Goal: Information Seeking & Learning: Learn about a topic

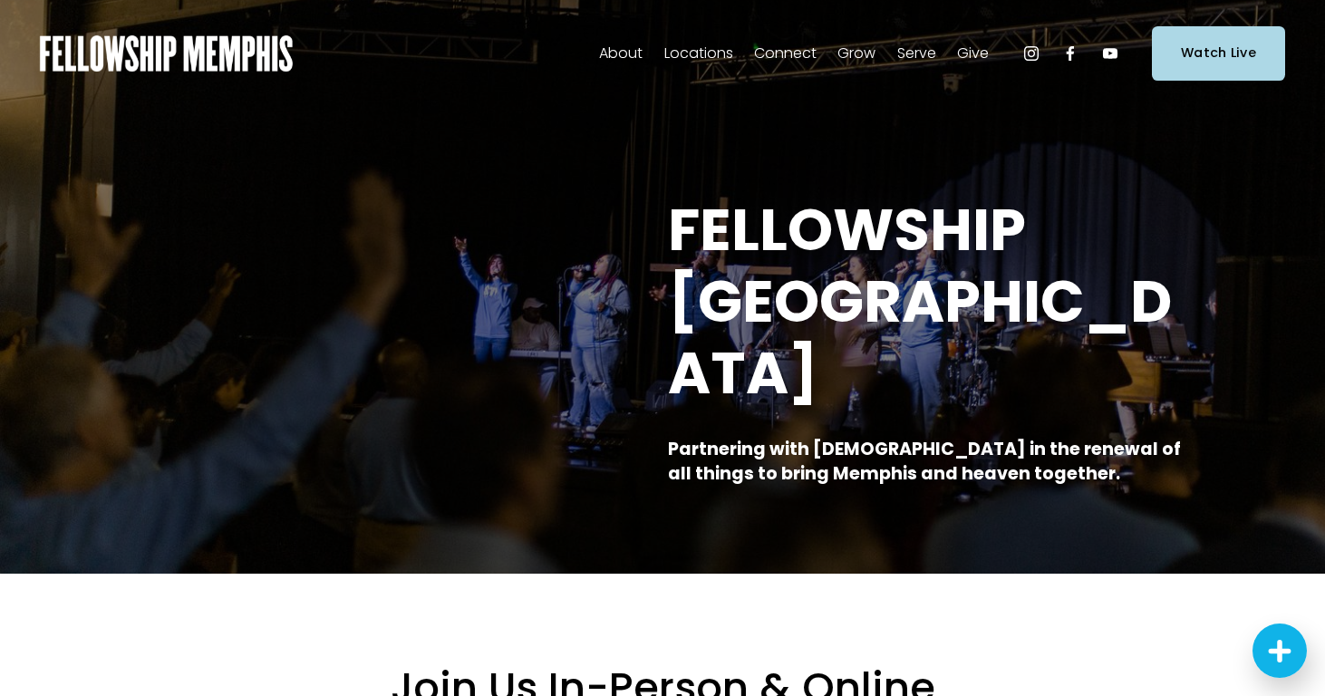
click at [635, 53] on span "About" at bounding box center [621, 54] width 44 height 26
click at [0, 0] on span "Sermons" at bounding box center [0, 0] width 0 height 0
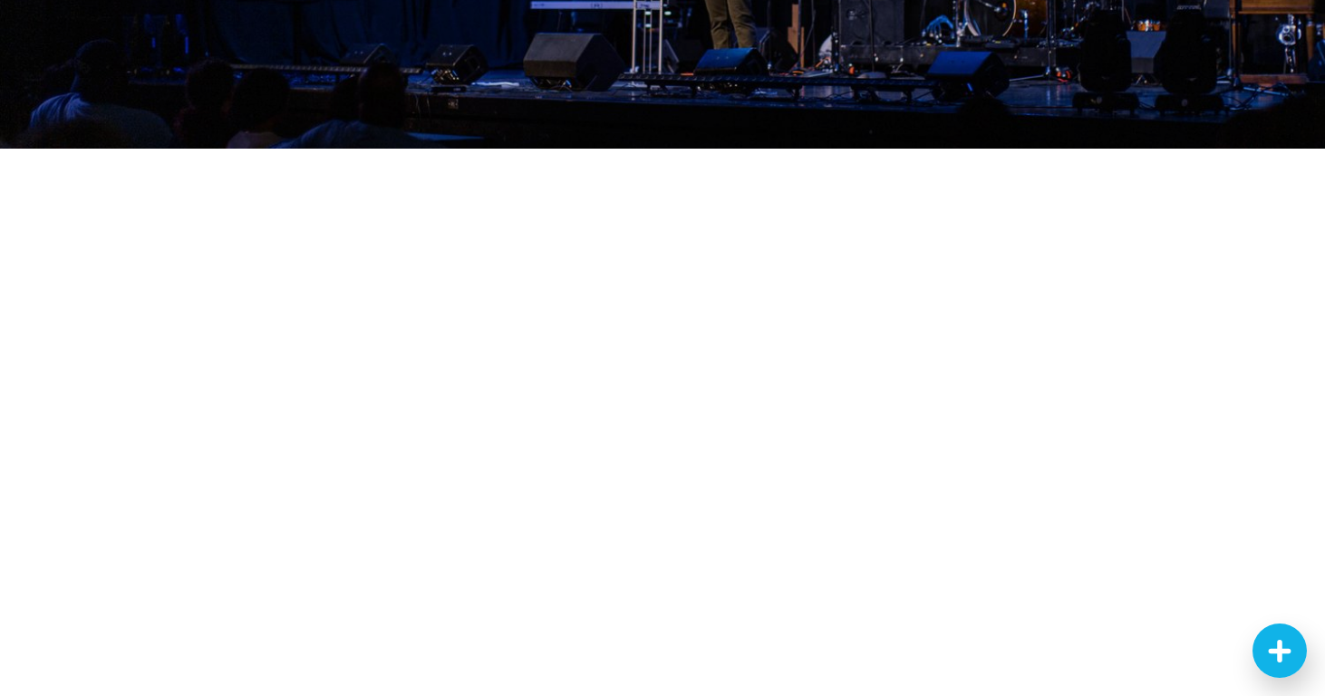
scroll to position [414, 0]
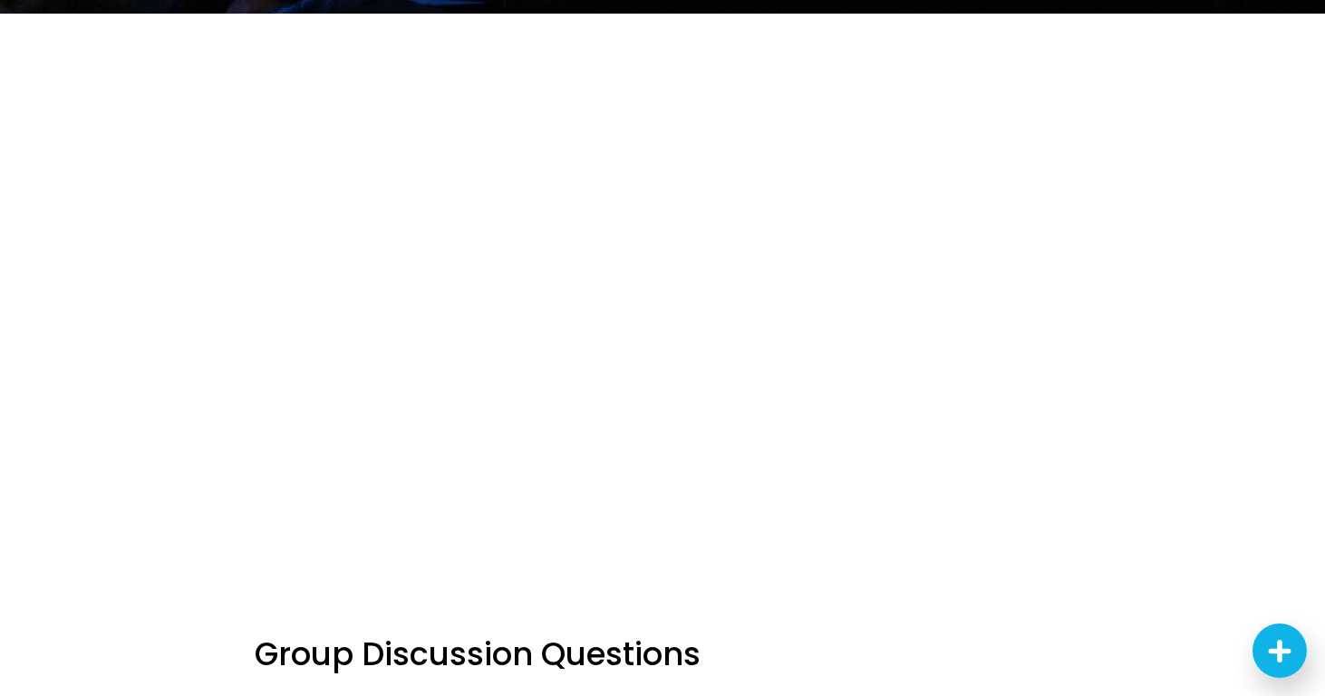
scroll to position [449, 0]
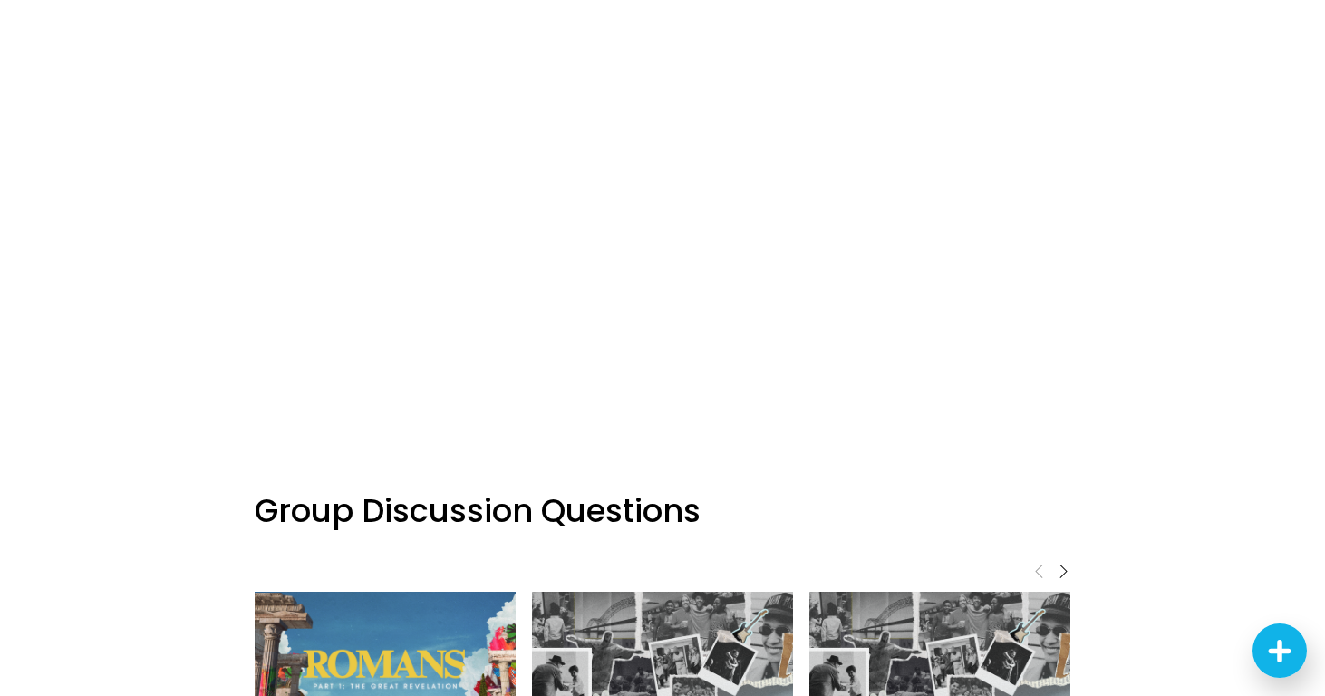
scroll to position [416, 0]
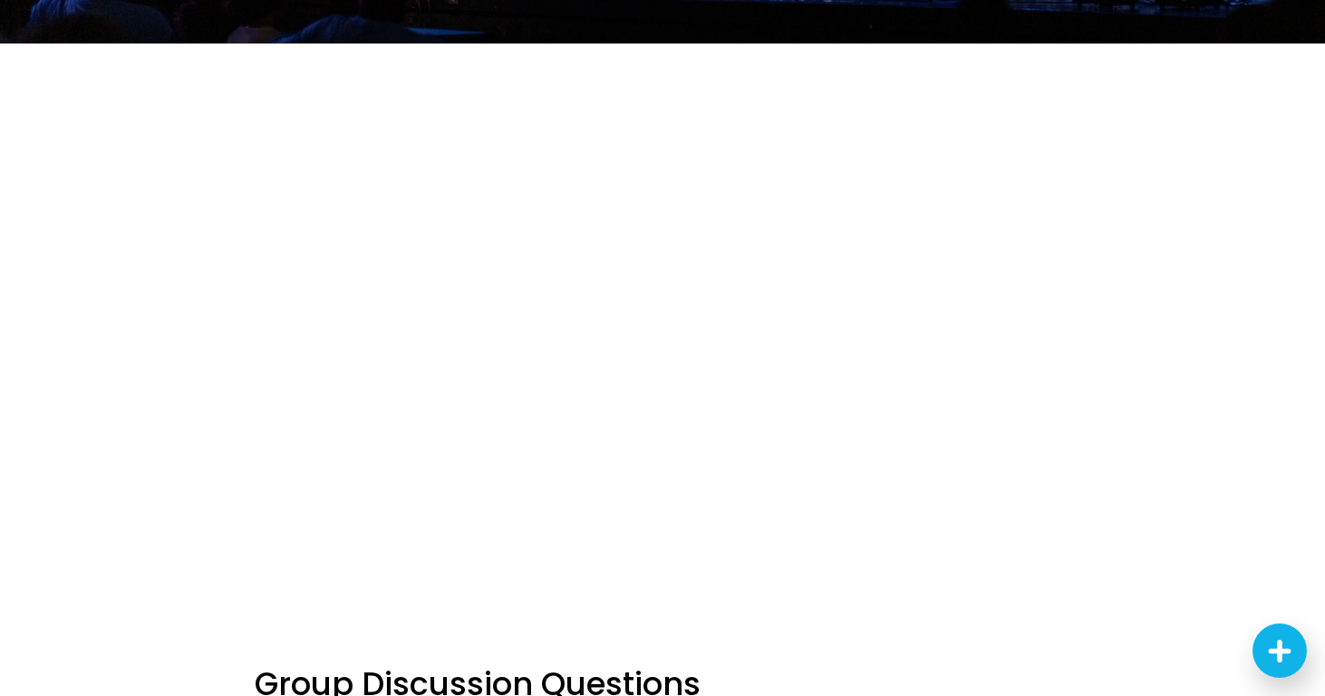
scroll to position [449, 0]
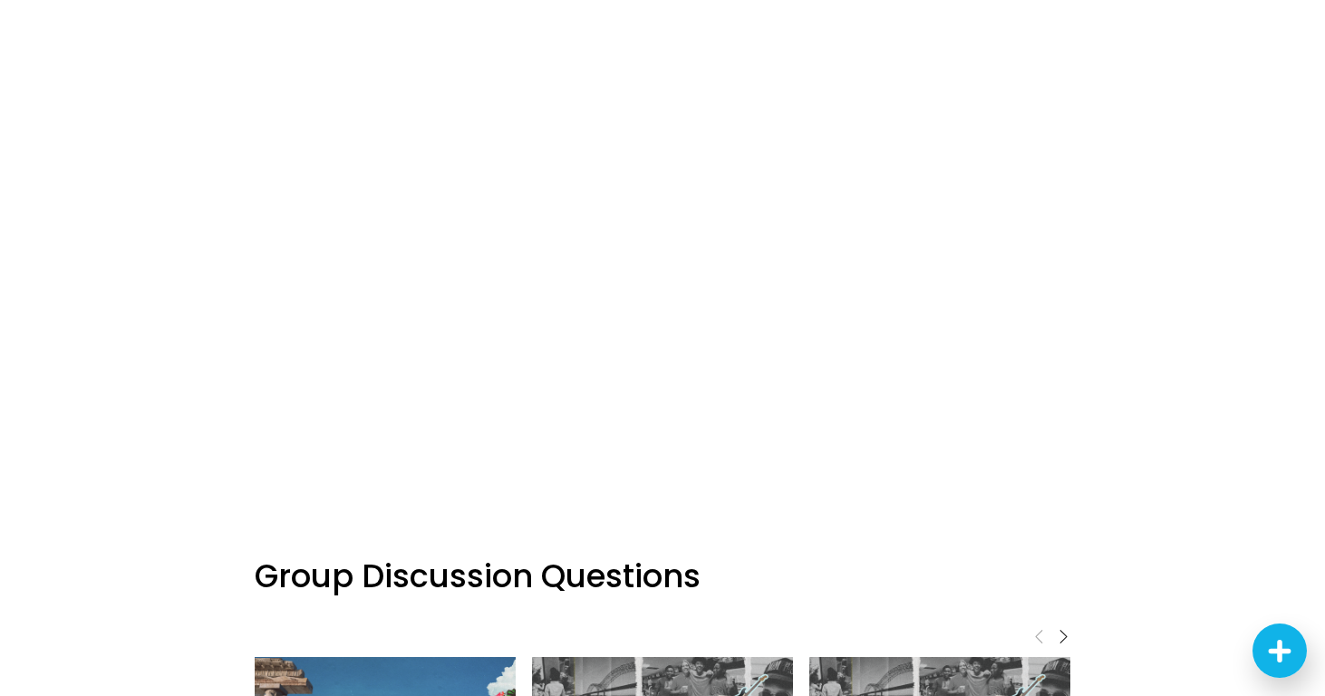
scroll to position [488, 0]
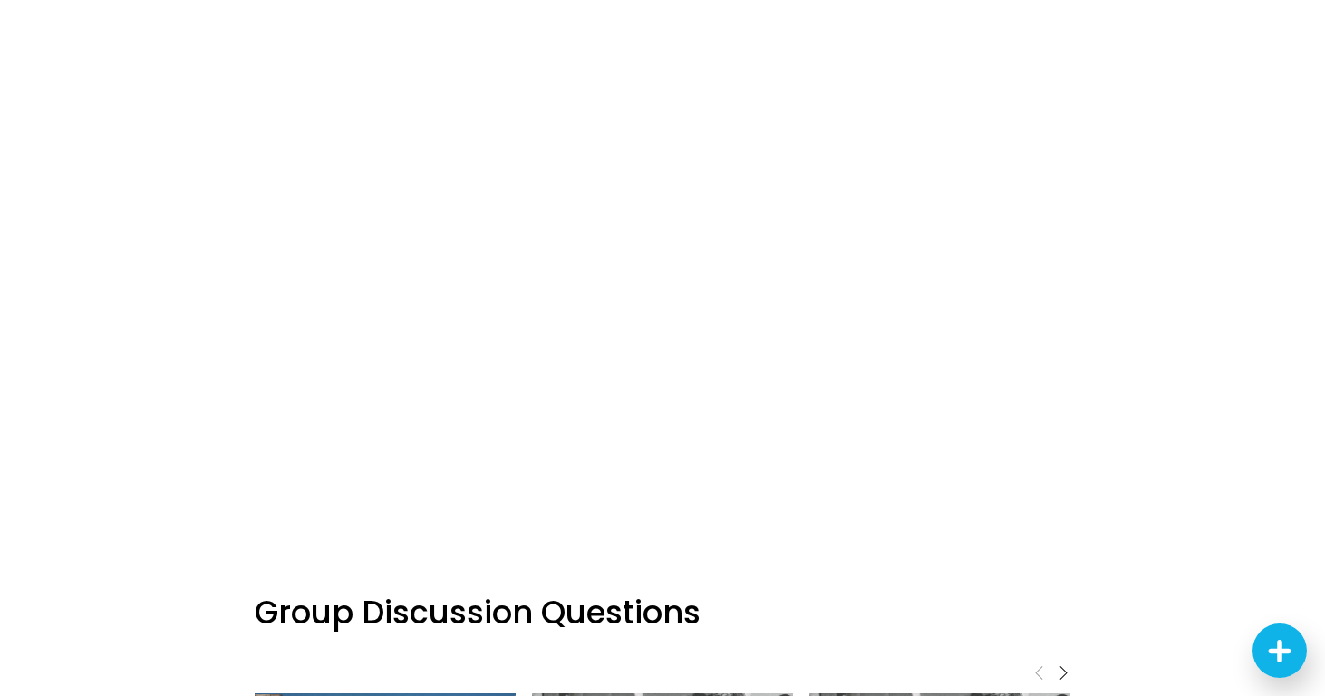
scroll to position [449, 0]
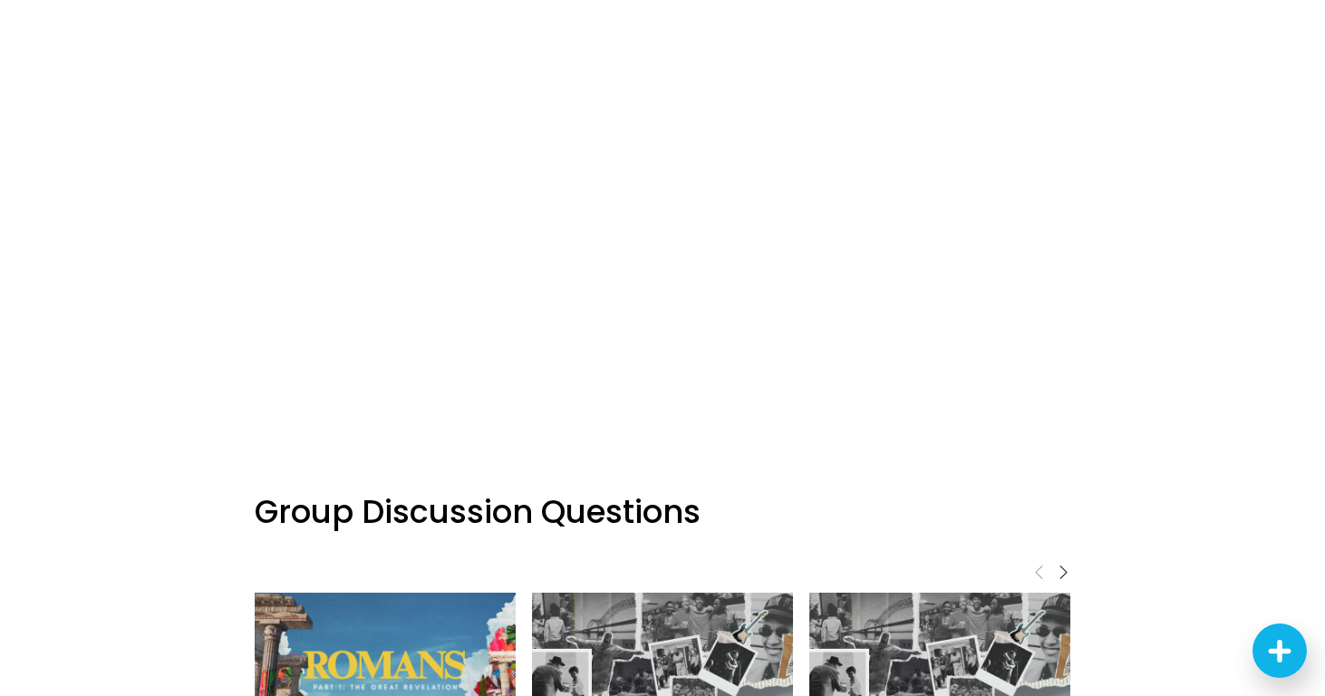
scroll to position [590, 0]
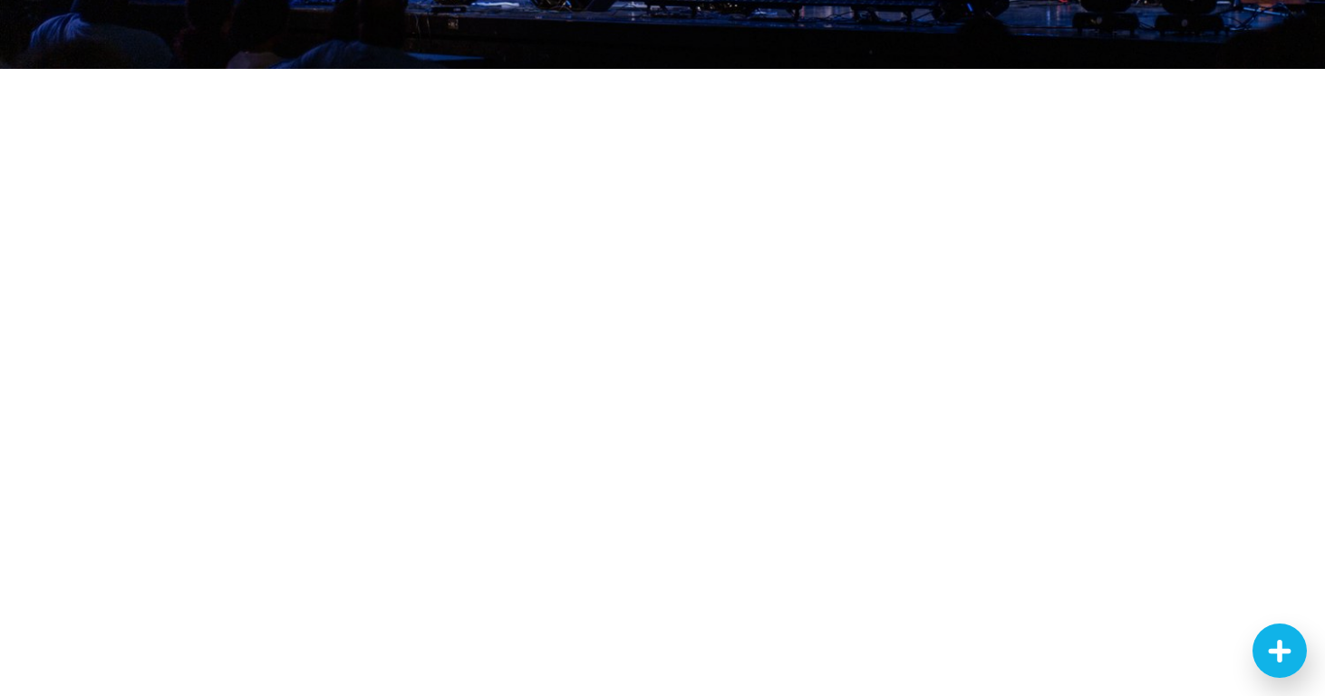
scroll to position [388, 0]
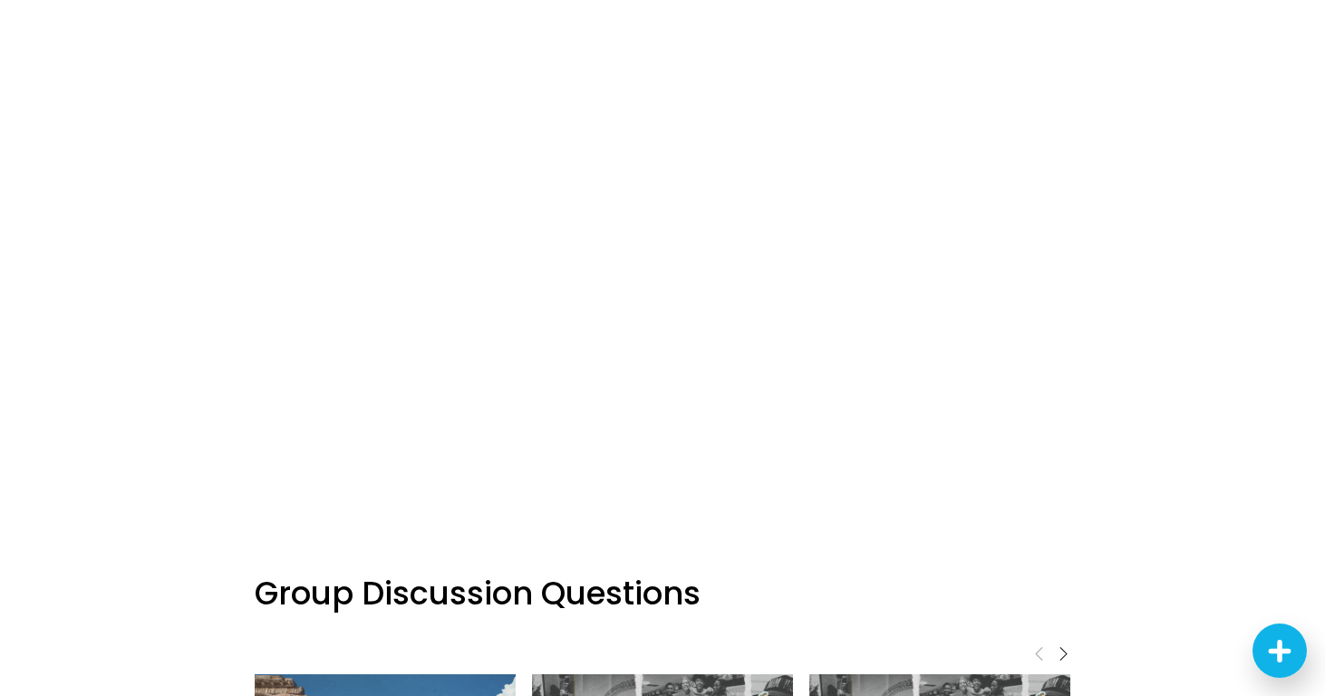
scroll to position [540, 0]
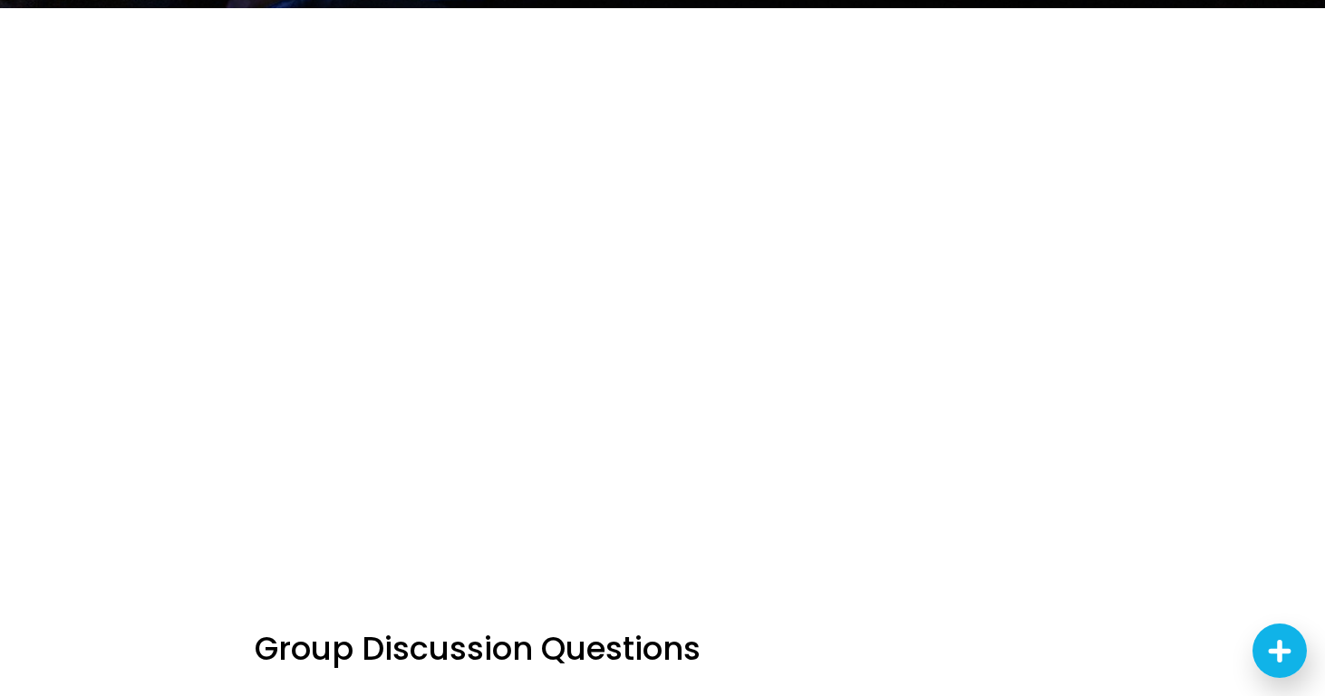
scroll to position [449, 0]
